Goal: Find specific page/section: Find specific page/section

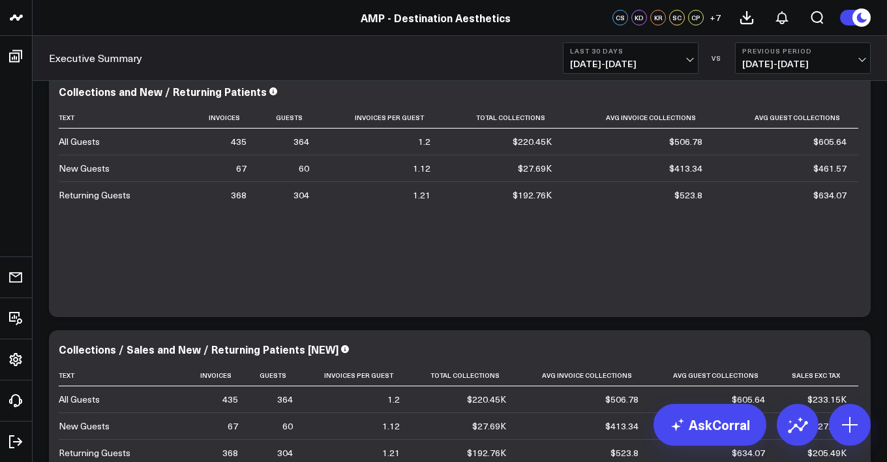
scroll to position [136, 0]
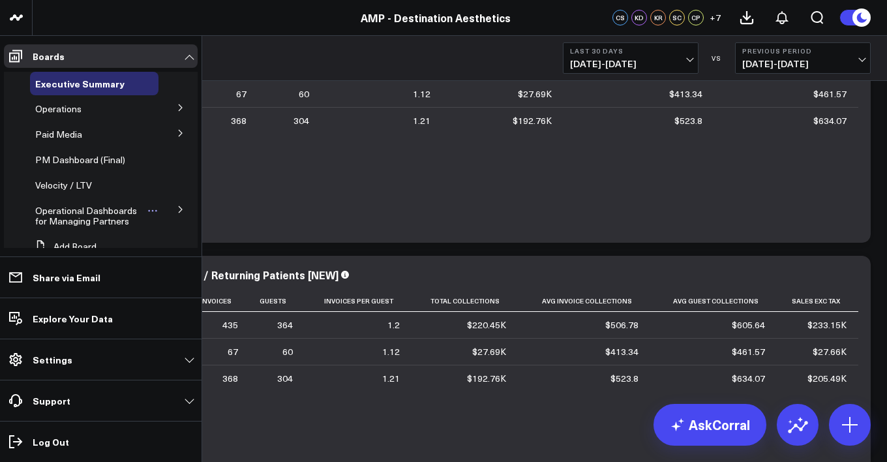
click at [124, 216] on span "Operational Dashboards for Managing Partners" at bounding box center [86, 215] width 102 height 23
click at [125, 207] on span "Operational Dashboards for Managing Partners" at bounding box center [86, 215] width 102 height 23
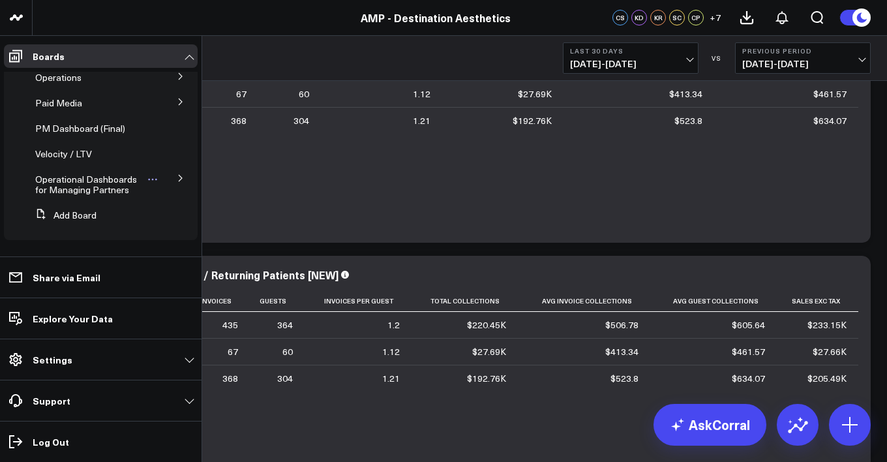
click at [69, 185] on span "Operational Dashboards for Managing Partners" at bounding box center [86, 184] width 102 height 23
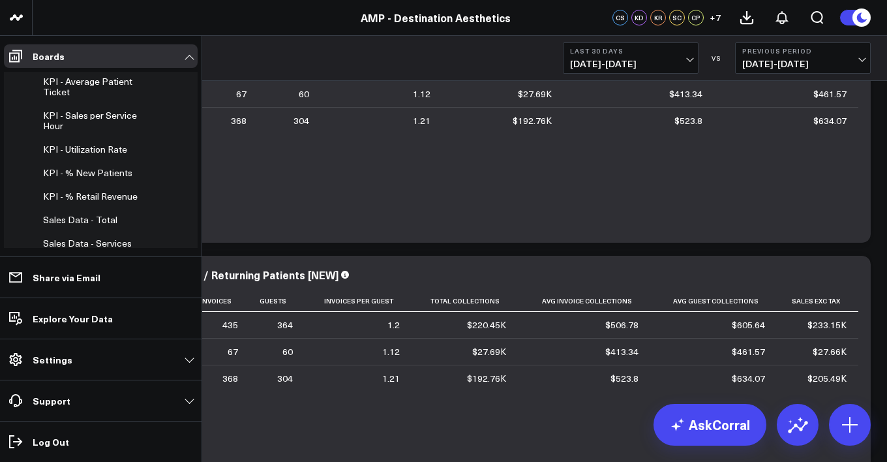
scroll to position [164, 0]
click at [94, 148] on span "KPI - Utilization Rate" at bounding box center [85, 148] width 84 height 12
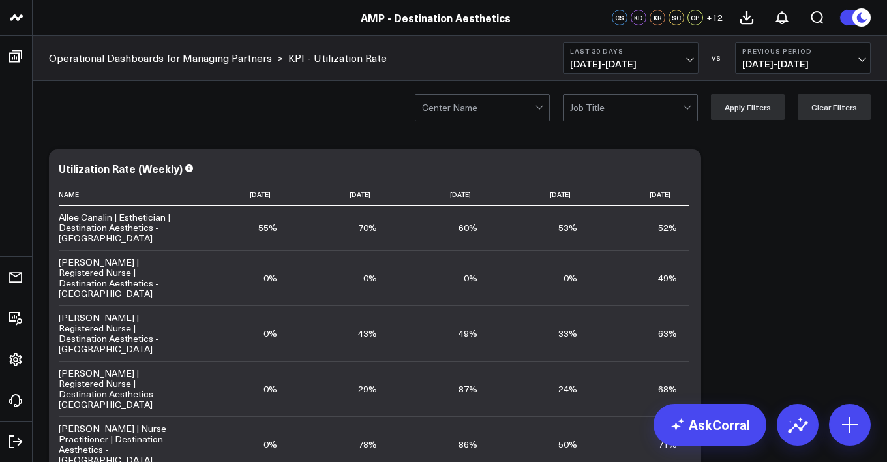
click at [485, 95] on div at bounding box center [478, 108] width 113 height 26
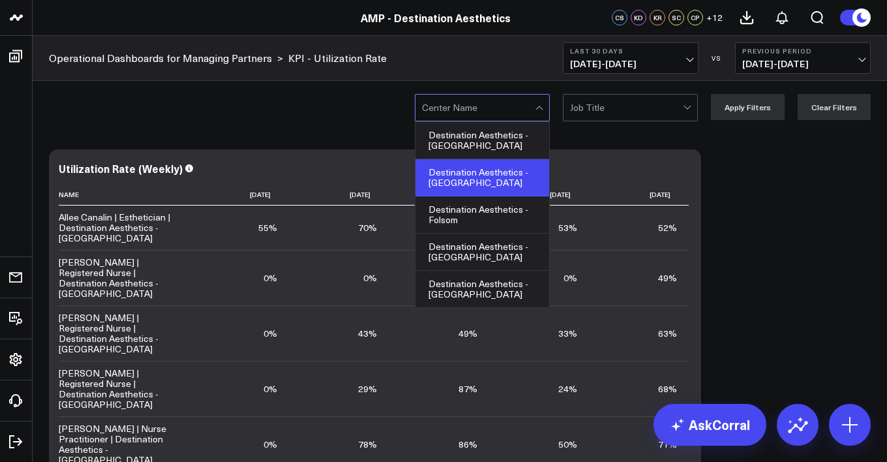
click at [496, 185] on div "Destination Aesthetics - [GEOGRAPHIC_DATA]" at bounding box center [483, 177] width 134 height 37
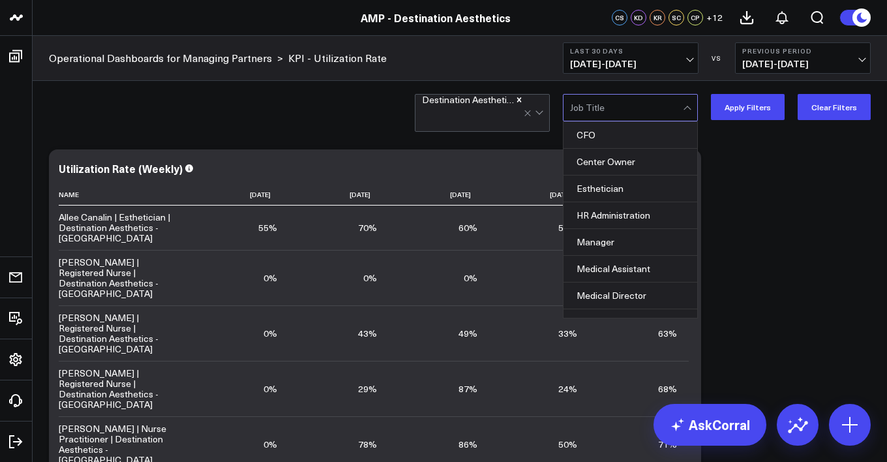
click at [607, 108] on div at bounding box center [626, 108] width 113 height 26
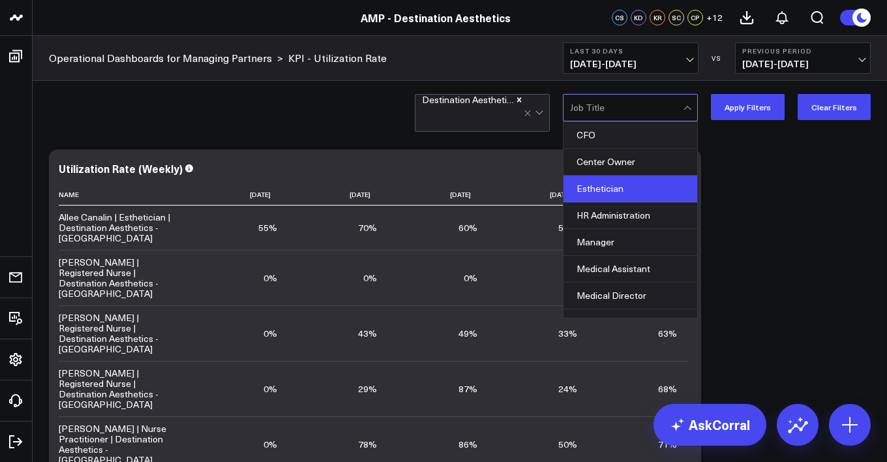
click at [628, 187] on div "Esthetician" at bounding box center [631, 189] width 134 height 27
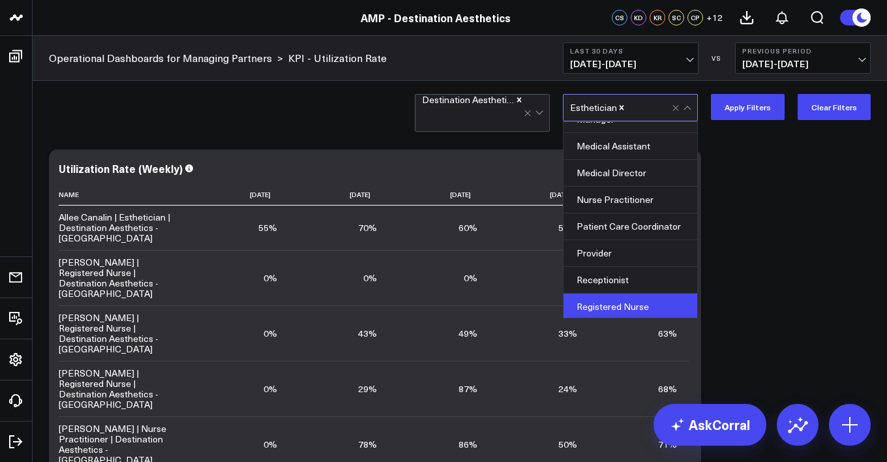
click at [645, 296] on div "Registered Nurse" at bounding box center [631, 307] width 134 height 26
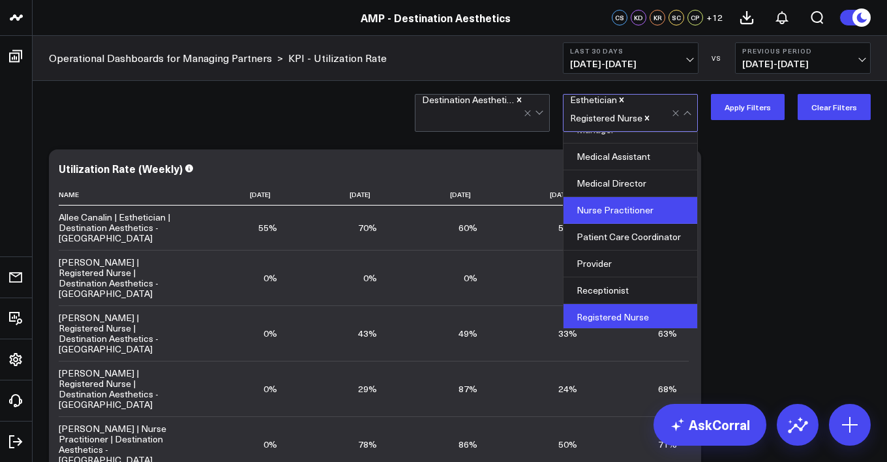
click at [640, 204] on div "Nurse Practitioner" at bounding box center [631, 210] width 134 height 27
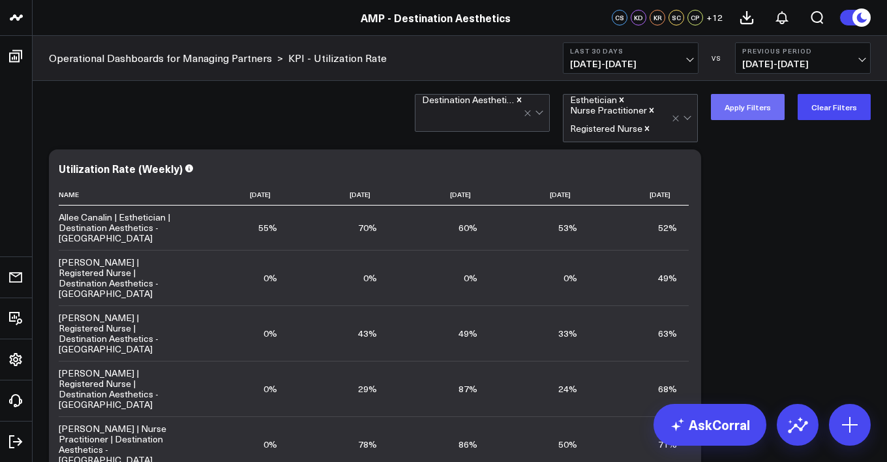
click at [758, 98] on button "Apply Filters" at bounding box center [748, 107] width 74 height 26
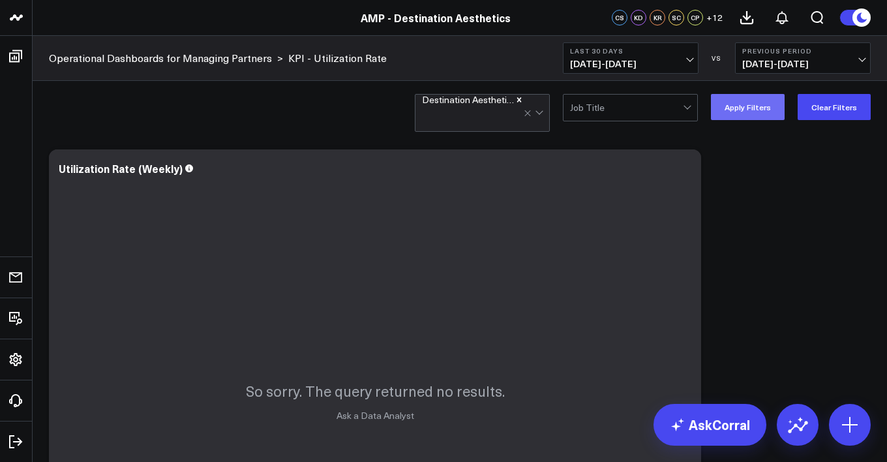
click at [767, 114] on button "Apply Filters" at bounding box center [748, 107] width 74 height 26
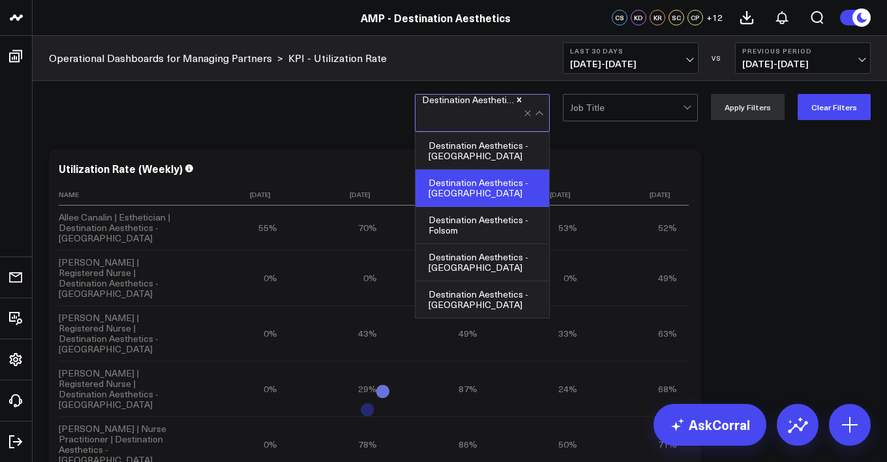
click at [498, 112] on div at bounding box center [473, 118] width 102 height 26
click at [482, 184] on div "Destination Aesthetics - [GEOGRAPHIC_DATA]" at bounding box center [483, 188] width 134 height 37
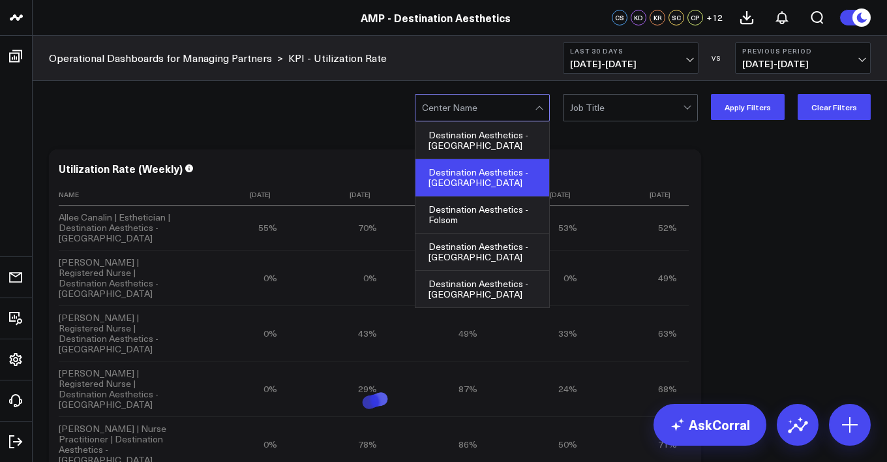
click at [482, 184] on div "Destination Aesthetics - [GEOGRAPHIC_DATA]" at bounding box center [483, 177] width 134 height 37
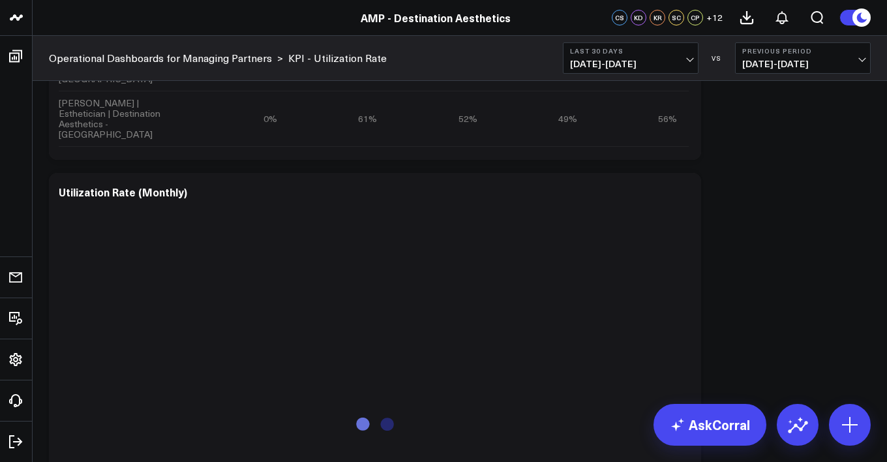
scroll to position [491, 0]
